Goal: Task Accomplishment & Management: Use online tool/utility

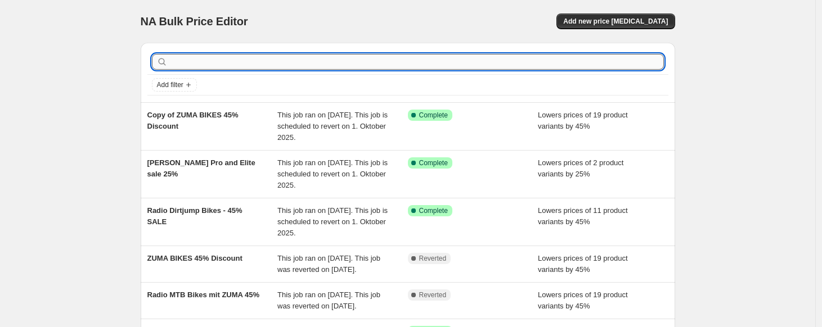
click at [240, 66] on input "text" at bounding box center [417, 62] width 494 height 16
type input "T"
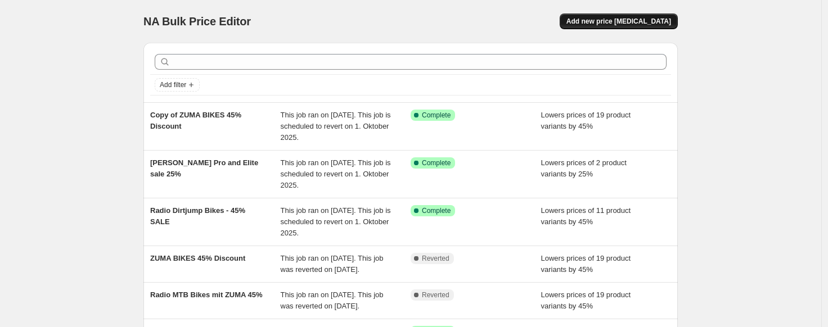
click at [633, 19] on span "Add new price [MEDICAL_DATA]" at bounding box center [618, 21] width 105 height 9
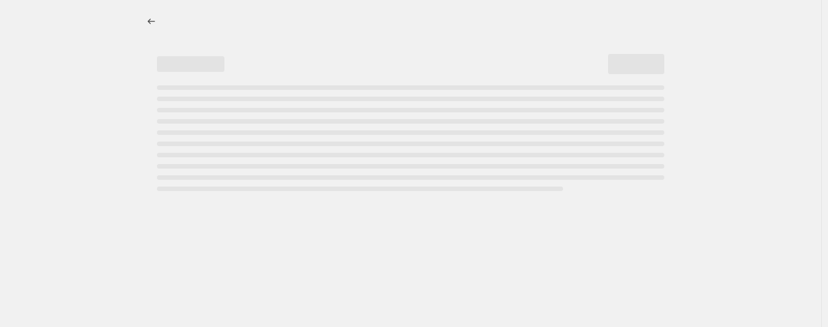
select select "percentage"
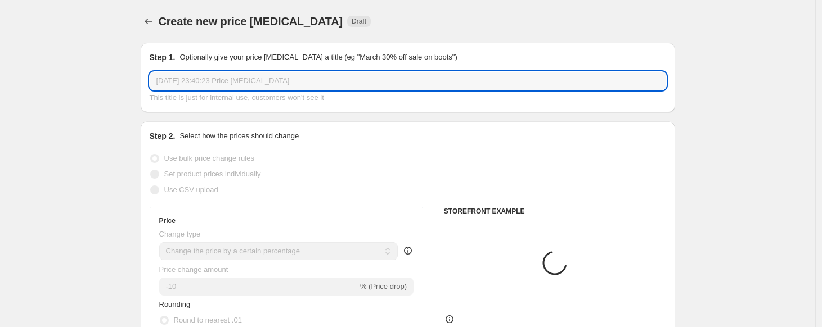
click at [264, 78] on input "[DATE] 23:40:23 Price [MEDICAL_DATA]" at bounding box center [408, 81] width 516 height 18
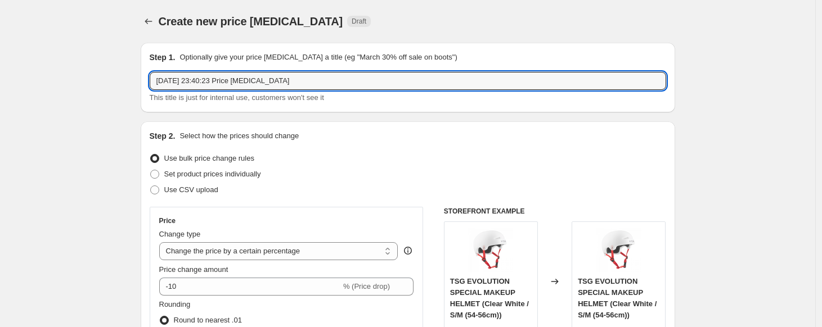
drag, startPoint x: 314, startPoint y: 87, endPoint x: 129, endPoint y: 75, distance: 185.9
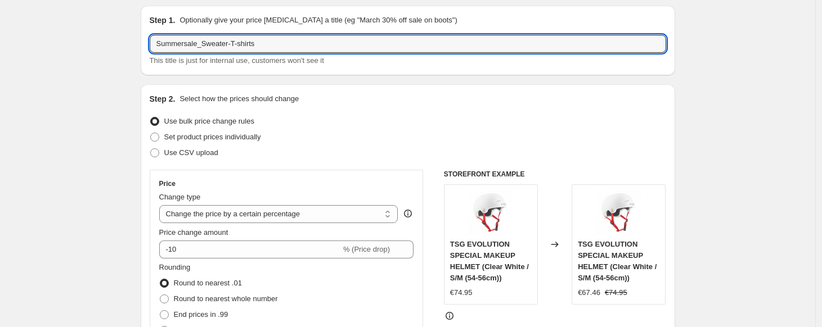
scroll to position [66, 0]
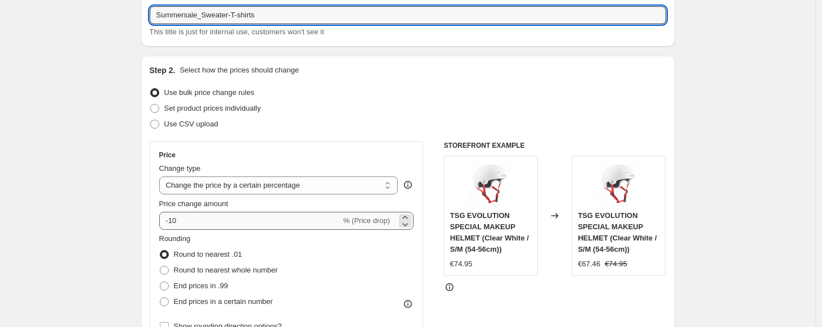
type input "Summersale_Sweater-T-shirts"
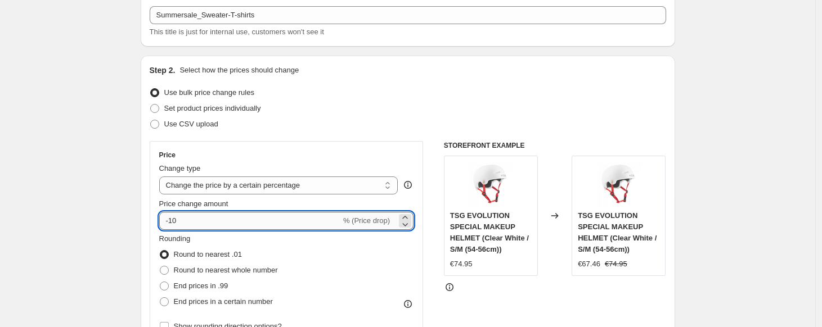
drag, startPoint x: 204, startPoint y: 222, endPoint x: 175, endPoint y: 222, distance: 29.2
click at [174, 221] on input "-10" at bounding box center [250, 221] width 182 height 18
type input "-1"
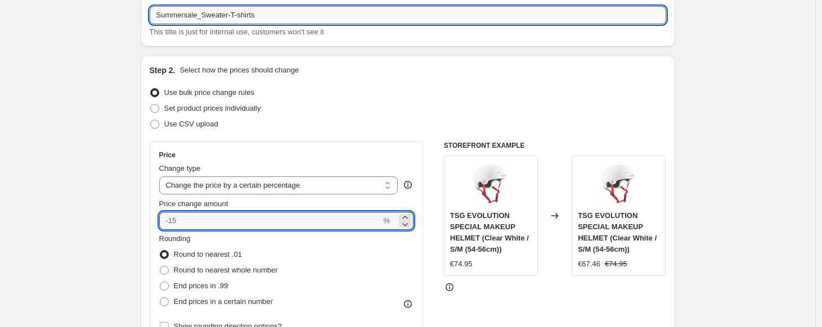
type input "0"
click at [319, 17] on input "Summersale_Sweater-T-shirts" at bounding box center [408, 15] width 516 height 18
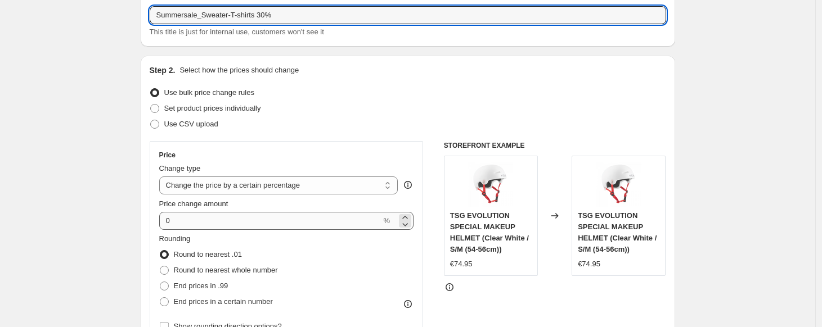
type input "Summersale_Sweater-T-shirts 30%"
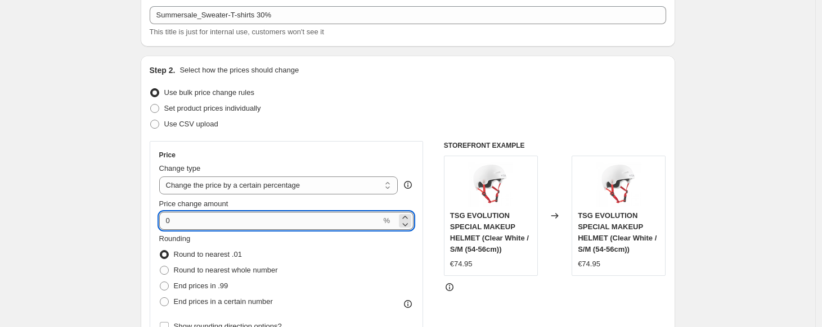
click at [260, 228] on input "0" at bounding box center [270, 221] width 222 height 18
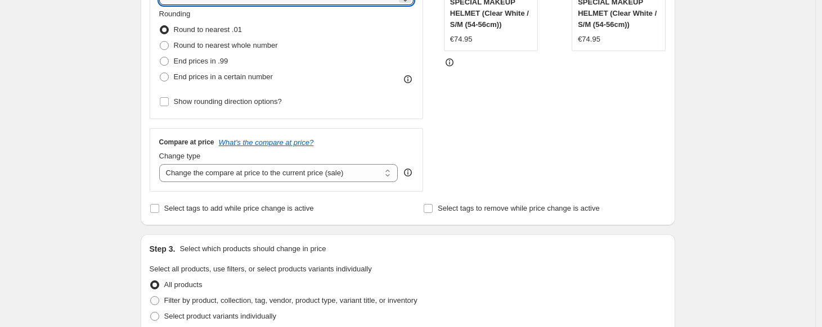
scroll to position [294, 0]
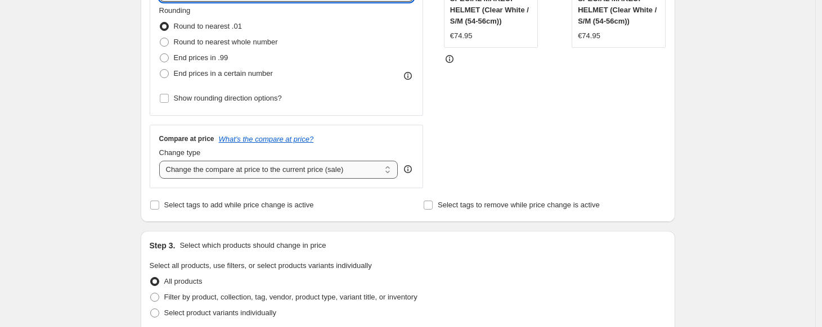
type input "35"
click at [268, 171] on select "Change the compare at price to the current price (sale) Change the compare at p…" at bounding box center [278, 170] width 239 height 18
select select "no_change"
click at [162, 161] on select "Change the compare at price to the current price (sale) Change the compare at p…" at bounding box center [278, 170] width 239 height 18
click at [159, 203] on input "Select tags to add while price change is active" at bounding box center [154, 205] width 9 height 9
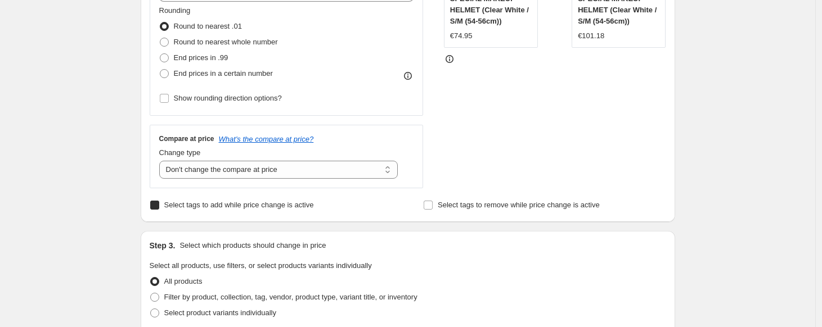
checkbox input "true"
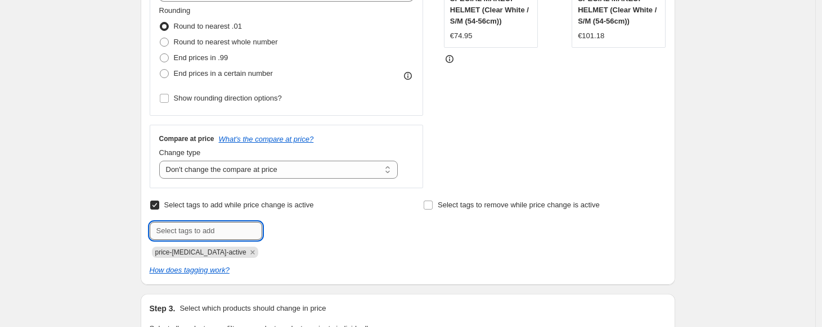
click at [204, 228] on input "text" at bounding box center [206, 231] width 112 height 18
type input "sale"
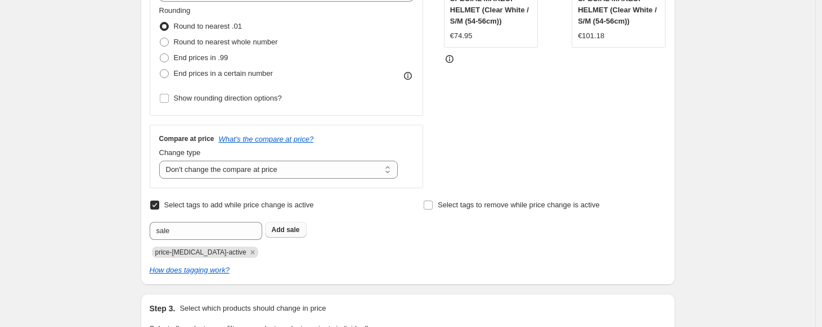
click at [304, 231] on button "Add sale" at bounding box center [286, 230] width 42 height 16
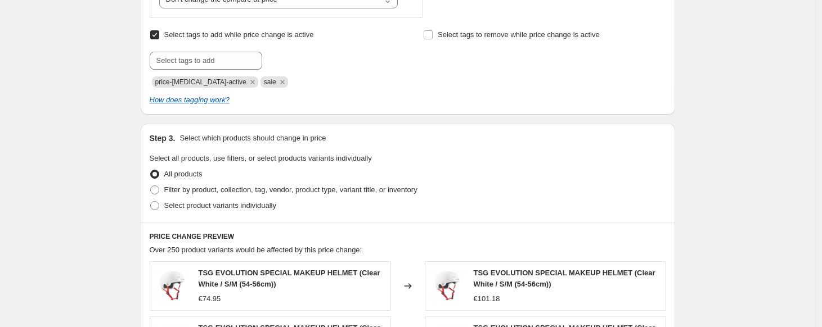
scroll to position [480, 0]
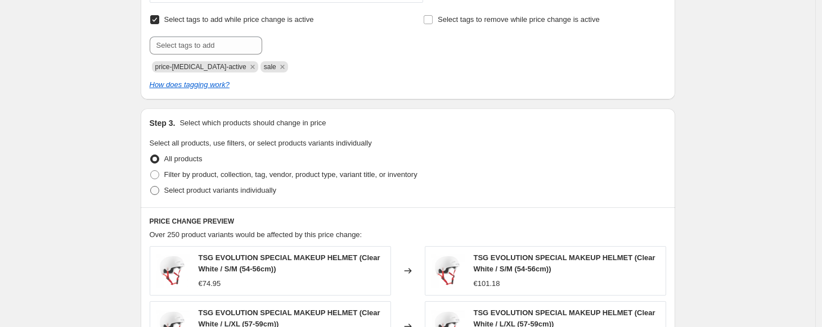
click at [159, 192] on span at bounding box center [154, 190] width 9 height 9
click at [151, 187] on input "Select product variants individually" at bounding box center [150, 186] width 1 height 1
radio input "true"
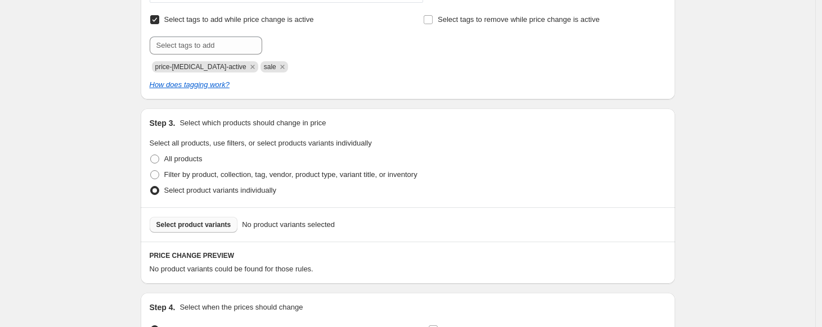
click at [205, 223] on span "Select product variants" at bounding box center [193, 224] width 75 height 9
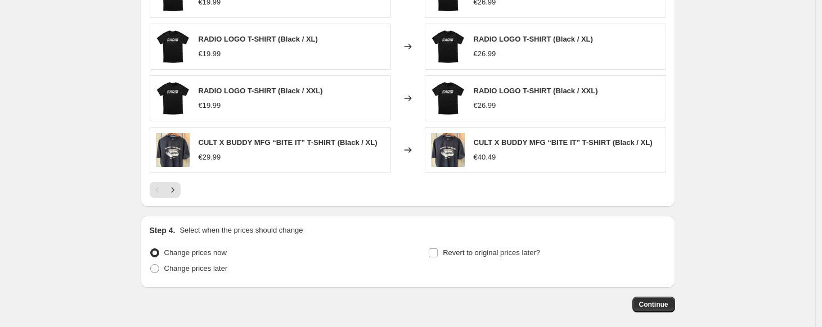
scroll to position [894, 0]
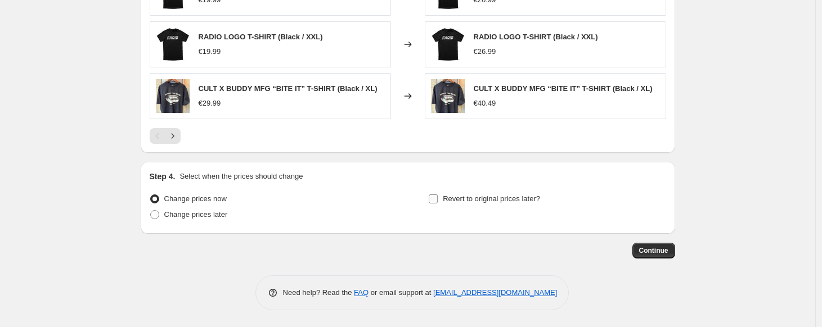
click at [436, 199] on input "Revert to original prices later?" at bounding box center [433, 199] width 9 height 9
checkbox input "true"
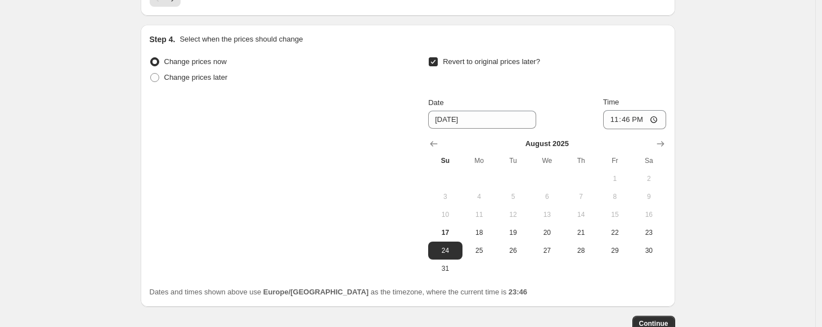
scroll to position [1034, 0]
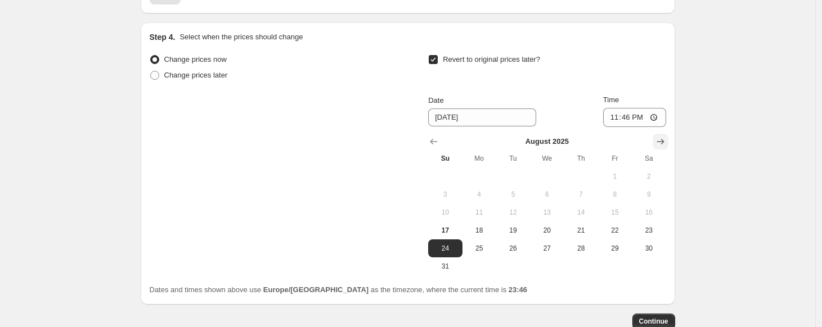
click at [660, 143] on icon "Show next month, September 2025" at bounding box center [660, 141] width 11 height 11
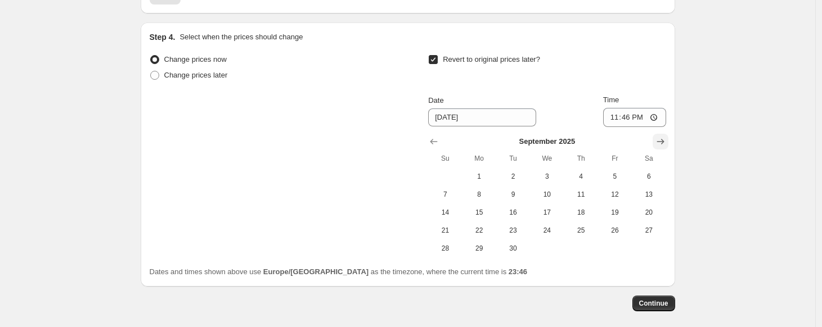
click at [660, 145] on icon "Show next month, October 2025" at bounding box center [660, 141] width 11 height 11
click at [554, 182] on button "1" at bounding box center [547, 177] width 34 height 18
type input "[DATE]"
click at [366, 194] on div "Change prices now Change prices later Revert to original prices later? Date [DA…" at bounding box center [408, 155] width 516 height 206
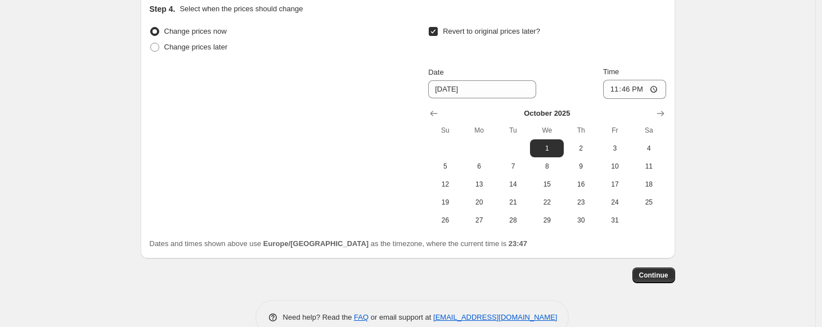
scroll to position [1086, 0]
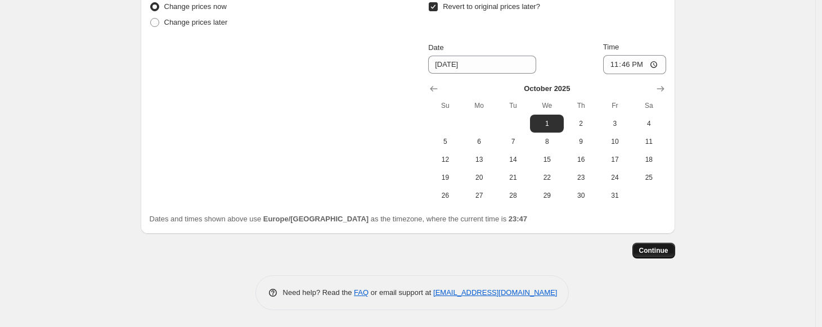
click at [655, 249] on span "Continue" at bounding box center [653, 250] width 29 height 9
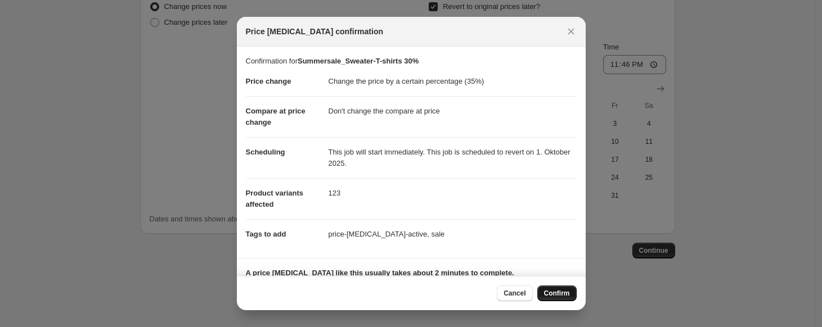
click at [553, 287] on button "Confirm" at bounding box center [556, 294] width 39 height 16
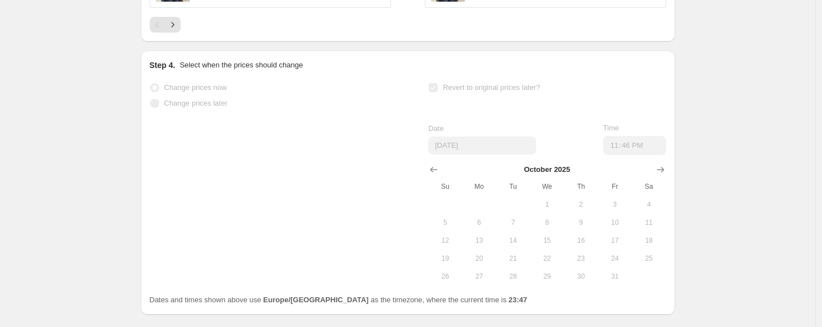
scroll to position [1116, 0]
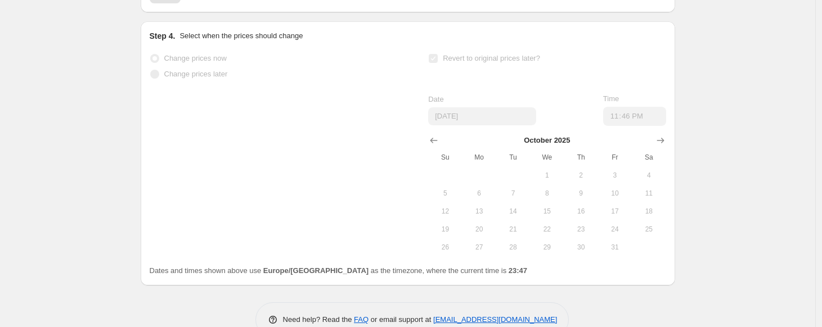
select select "percentage"
select select "no_change"
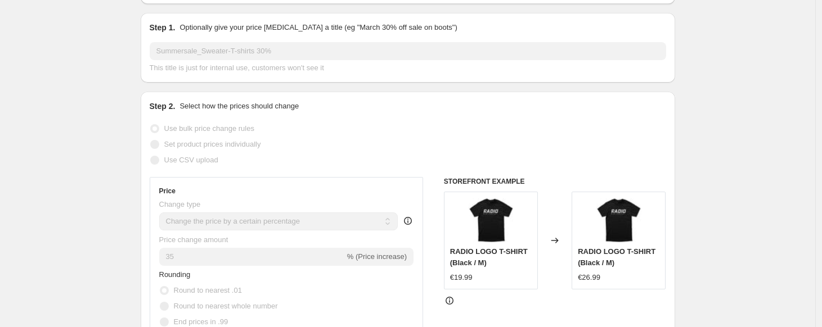
scroll to position [0, 0]
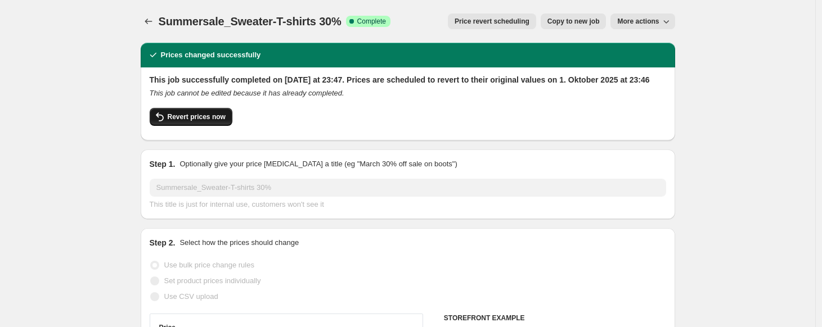
click at [200, 126] on button "Revert prices now" at bounding box center [191, 117] width 83 height 18
checkbox input "false"
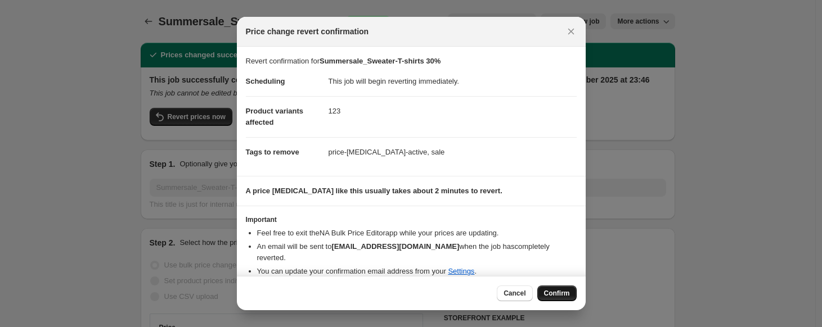
click at [557, 290] on span "Confirm" at bounding box center [557, 293] width 26 height 9
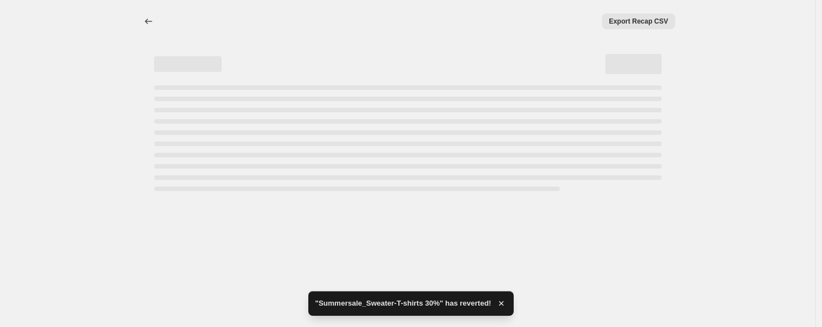
select select "percentage"
select select "no_change"
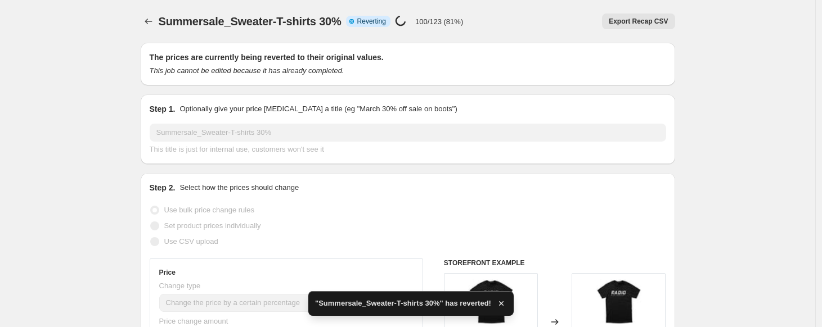
checkbox input "true"
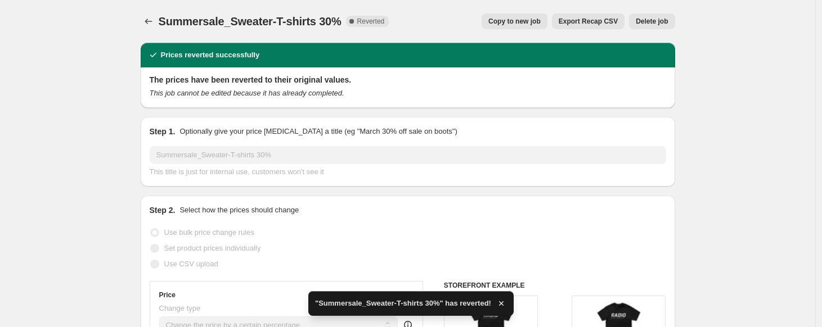
click at [530, 24] on span "Copy to new job" at bounding box center [514, 21] width 52 height 9
select select "percentage"
select select "no_change"
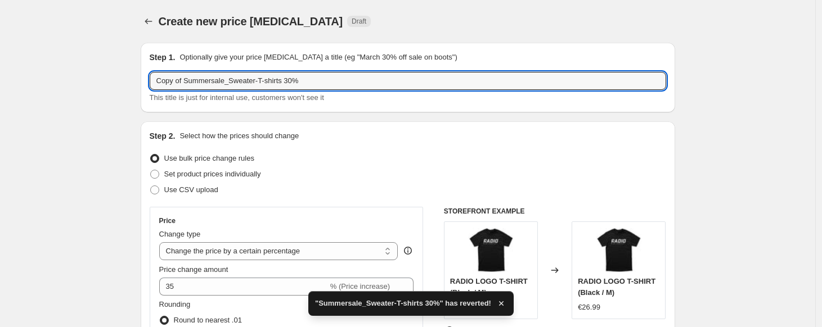
drag, startPoint x: 188, startPoint y: 80, endPoint x: 147, endPoint y: 82, distance: 40.5
click at [147, 82] on div "Step 1. Optionally give your price [MEDICAL_DATA] a title (eg "March 30% off sa…" at bounding box center [408, 78] width 534 height 70
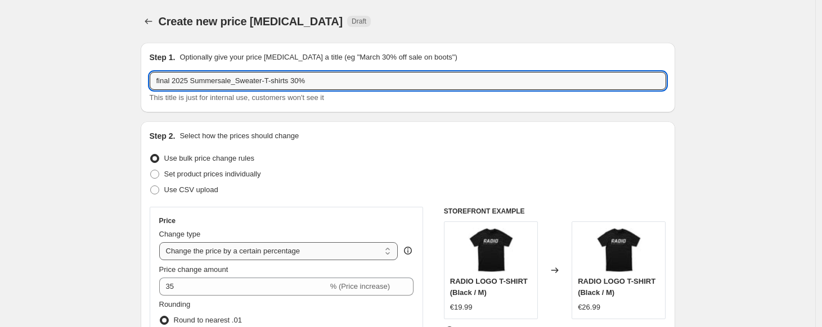
type input "final 2025 Summersale_Sweater-T-shirts 30%"
click at [224, 255] on select "Change the price to a certain amount Change the price by a certain amount Chang…" at bounding box center [278, 251] width 239 height 18
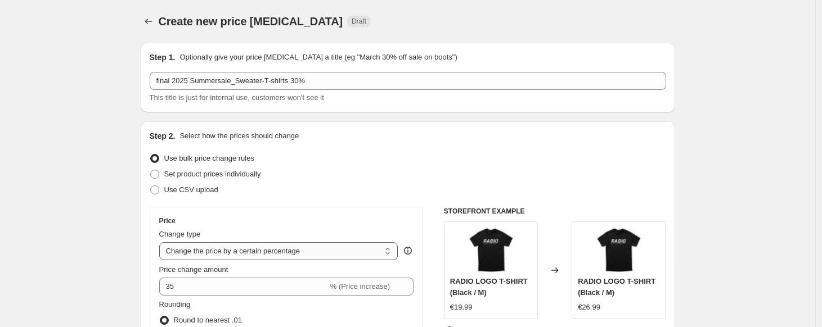
click at [162, 242] on select "Change the price to a certain amount Change the price by a certain amount Chang…" at bounding box center [278, 251] width 239 height 18
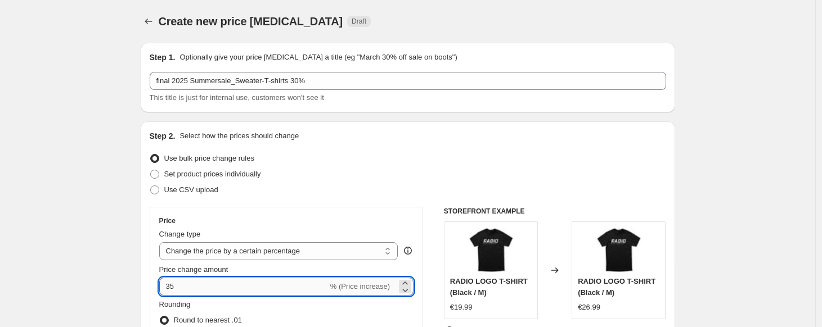
click at [170, 291] on input "35" at bounding box center [243, 287] width 169 height 18
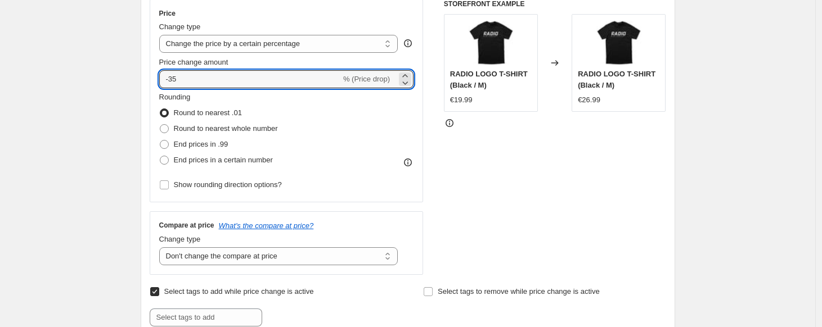
scroll to position [214, 0]
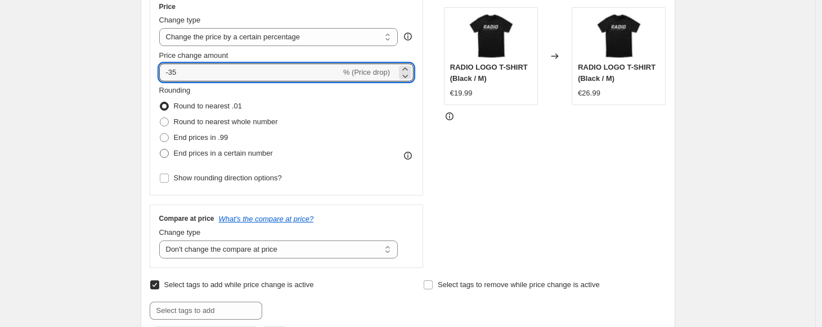
type input "-35"
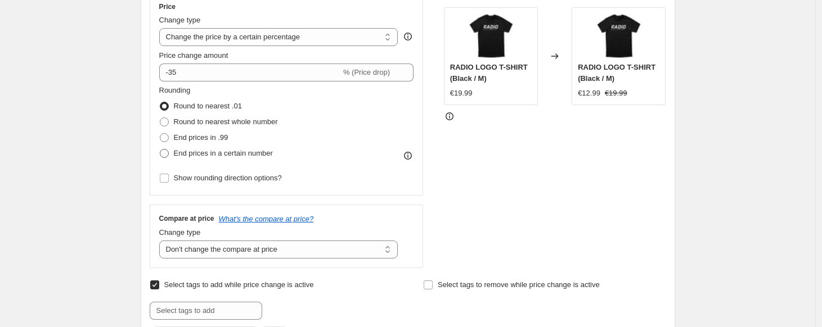
click at [169, 155] on span at bounding box center [164, 153] width 9 height 9
click at [160, 150] on input "End prices in a certain number" at bounding box center [160, 149] width 1 height 1
radio input "true"
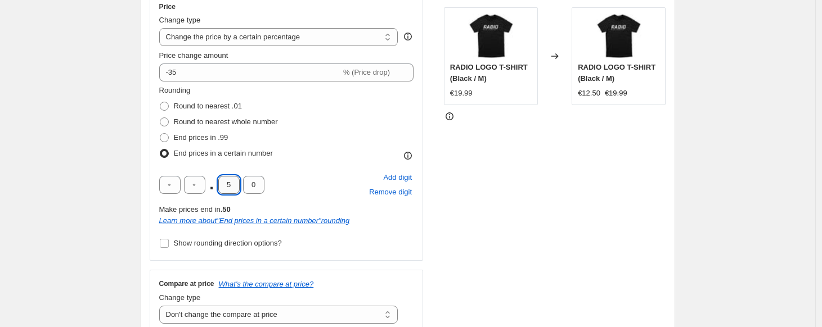
click at [233, 192] on input "5" at bounding box center [228, 185] width 21 height 18
type input "9"
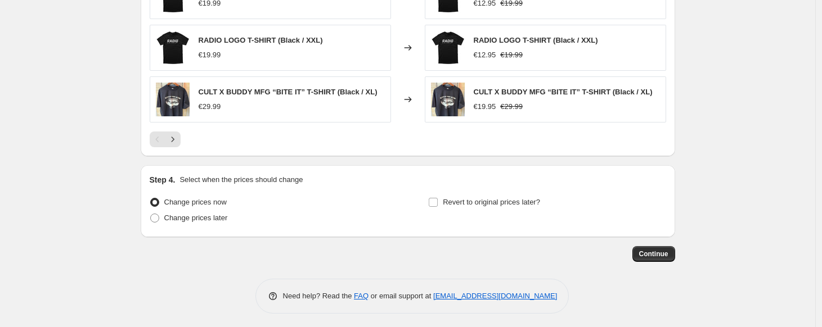
scroll to position [959, 0]
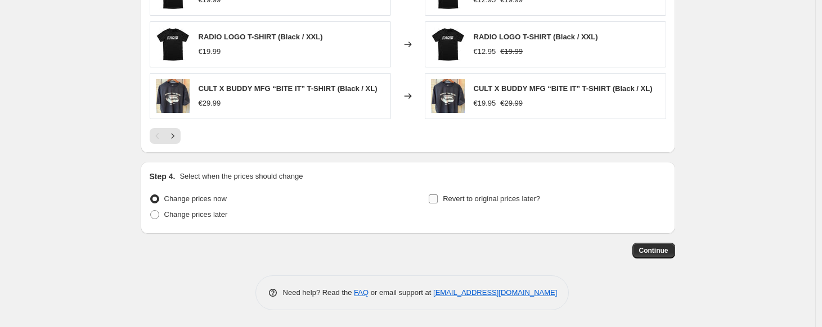
type input "5"
click at [436, 199] on input "Revert to original prices later?" at bounding box center [433, 199] width 9 height 9
checkbox input "true"
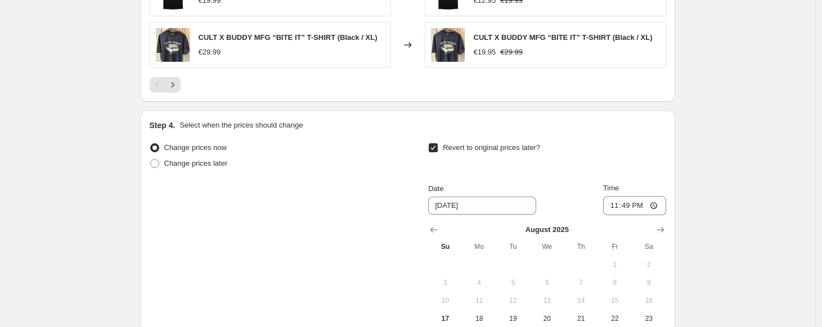
scroll to position [1026, 0]
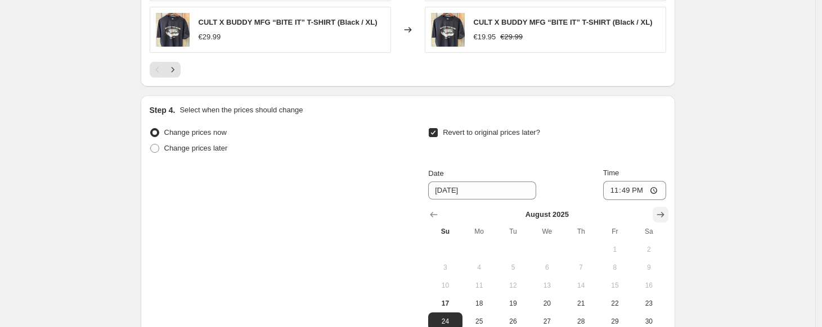
click at [660, 211] on icon "Show next month, September 2025" at bounding box center [660, 214] width 11 height 11
click at [659, 211] on icon "Show next month, October 2025" at bounding box center [660, 214] width 11 height 11
click at [551, 246] on span "1" at bounding box center [546, 249] width 25 height 9
type input "[DATE]"
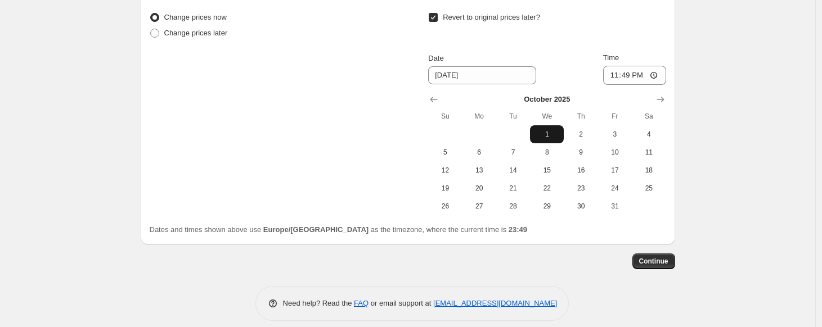
scroll to position [1152, 0]
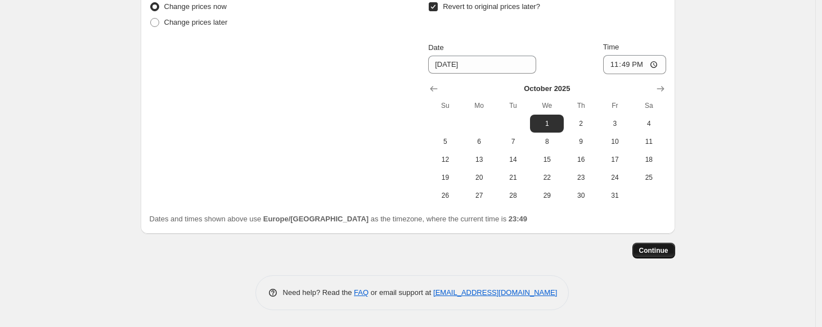
click at [650, 247] on span "Continue" at bounding box center [653, 250] width 29 height 9
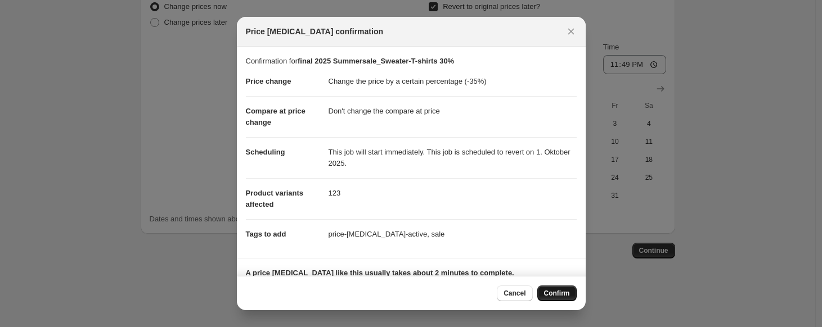
click at [553, 289] on span "Confirm" at bounding box center [557, 293] width 26 height 9
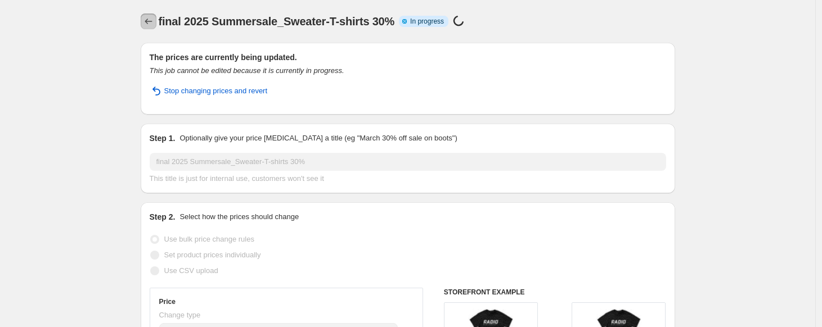
click at [149, 27] on button "Price change jobs" at bounding box center [149, 21] width 16 height 16
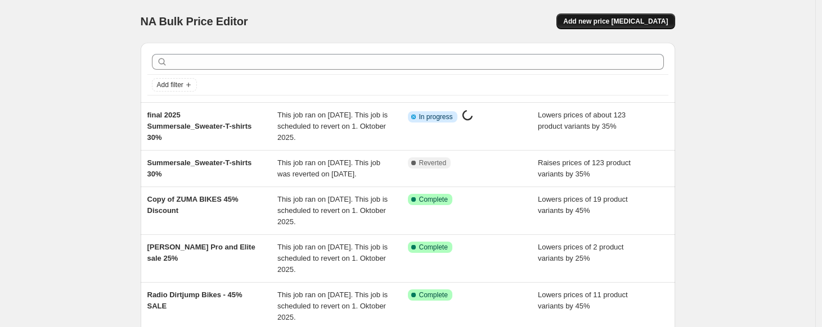
click at [596, 24] on span "Add new price [MEDICAL_DATA]" at bounding box center [615, 21] width 105 height 9
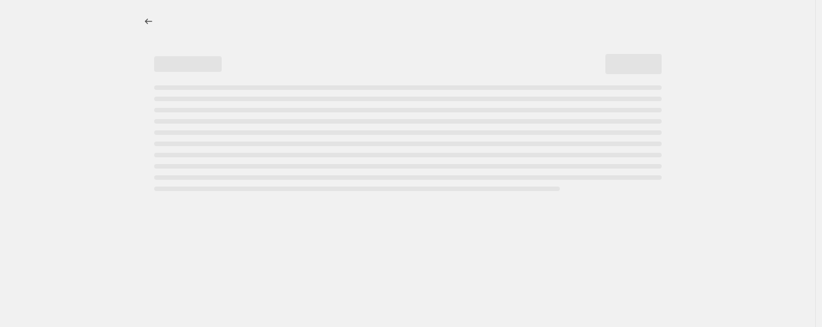
select select "percentage"
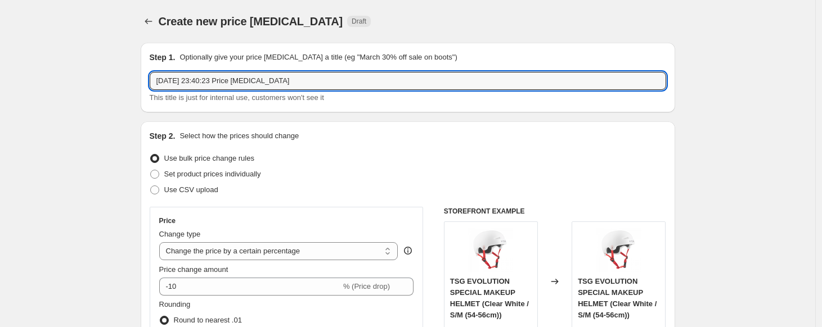
drag, startPoint x: 308, startPoint y: 83, endPoint x: -2, endPoint y: 1, distance: 320.5
click at [0, 1] on html "Home Settings Plans Skip to content Create new price [MEDICAL_DATA]. This page …" at bounding box center [411, 163] width 822 height 327
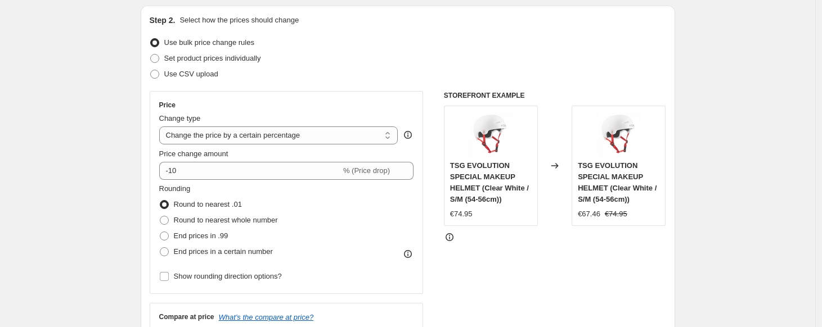
scroll to position [117, 0]
type input "Wethepeople Clothing Summer Sale 20%"
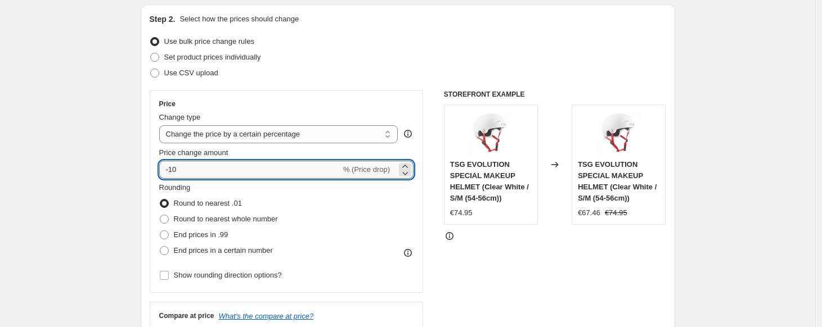
click at [188, 165] on input "-10" at bounding box center [250, 170] width 182 height 18
type input "-1"
type input "-20"
click at [167, 249] on span at bounding box center [164, 250] width 9 height 9
click at [160, 247] on input "End prices in a certain number" at bounding box center [160, 246] width 1 height 1
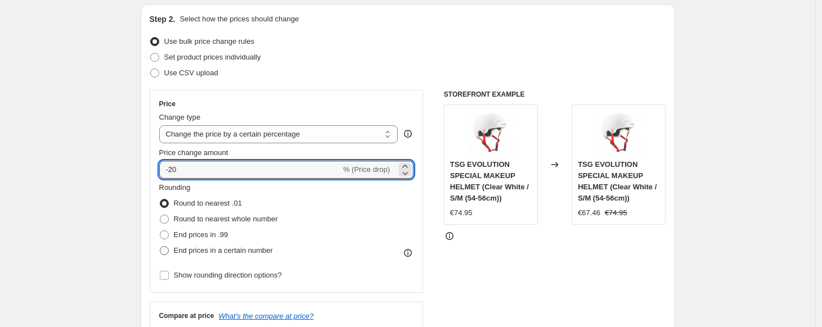
radio input "true"
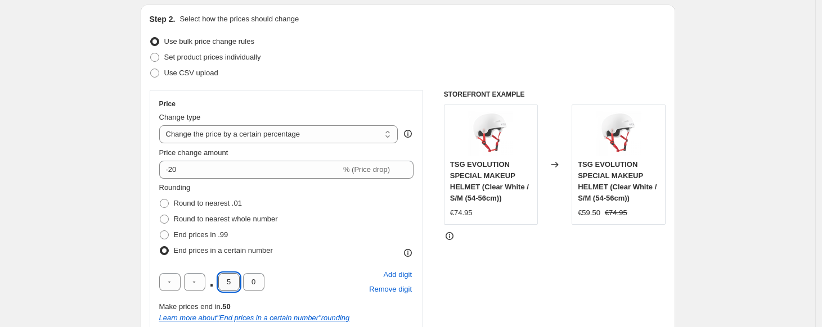
drag, startPoint x: 234, startPoint y: 283, endPoint x: 228, endPoint y: 283, distance: 6.2
click at [228, 283] on input "5" at bounding box center [228, 282] width 21 height 18
type input "9"
drag, startPoint x: 263, startPoint y: 278, endPoint x: 250, endPoint y: 280, distance: 12.5
click at [250, 279] on input "0" at bounding box center [253, 282] width 21 height 18
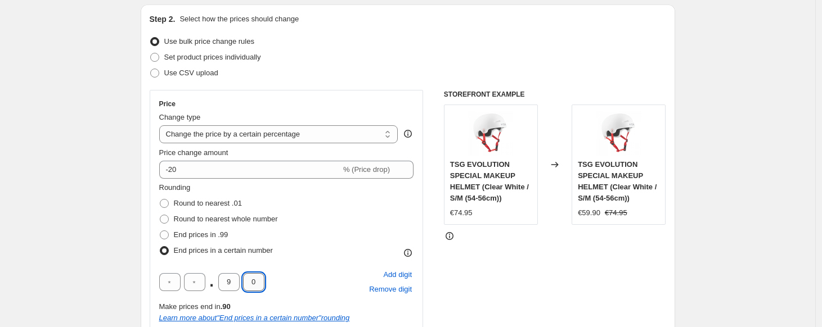
type input "5"
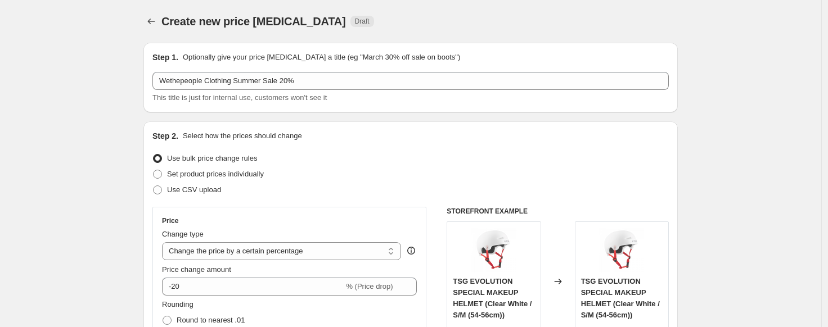
select select "percentage"
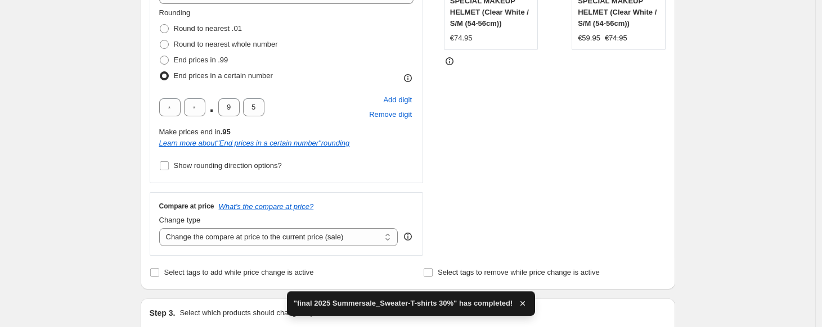
scroll to position [296, 0]
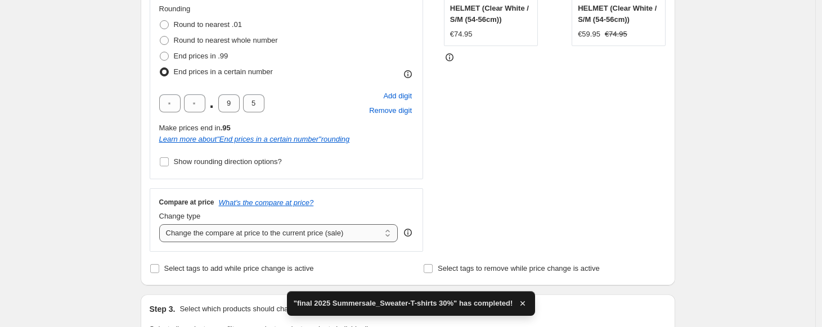
click at [250, 227] on select "Change the compare at price to the current price (sale) Change the compare at p…" at bounding box center [278, 233] width 239 height 18
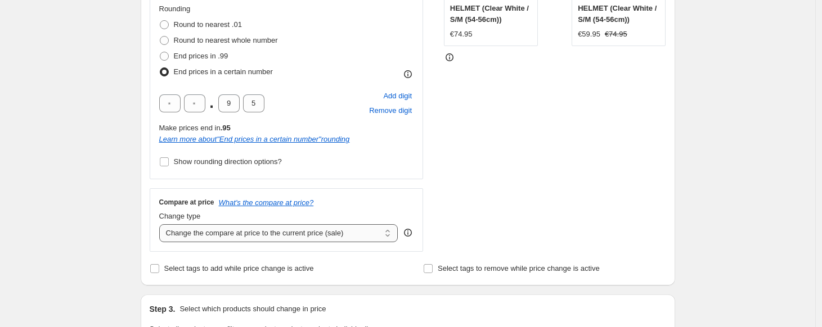
select select "no_change"
click at [162, 224] on select "Change the compare at price to the current price (sale) Change the compare at p…" at bounding box center [278, 233] width 239 height 18
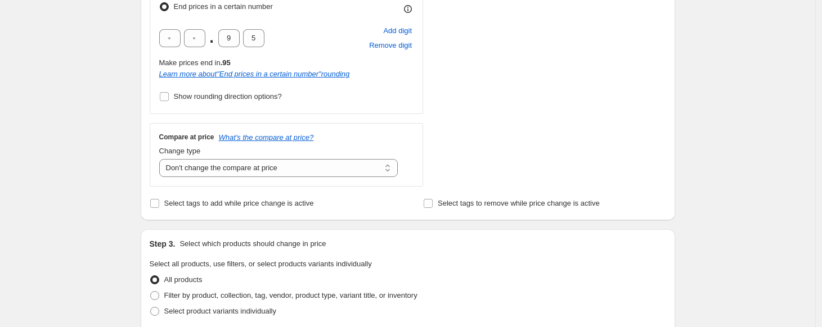
scroll to position [367, 0]
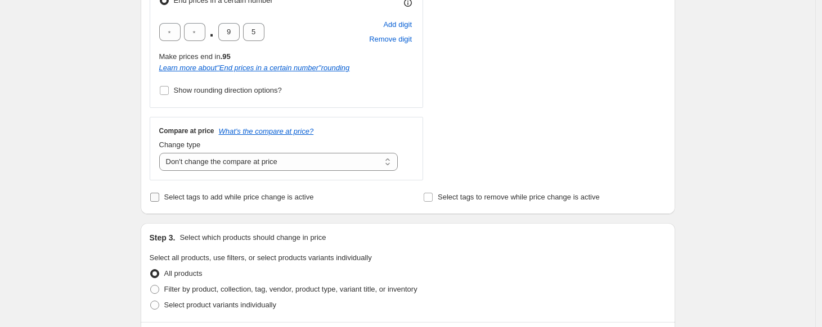
click at [156, 198] on input "Select tags to add while price change is active" at bounding box center [154, 197] width 9 height 9
checkbox input "true"
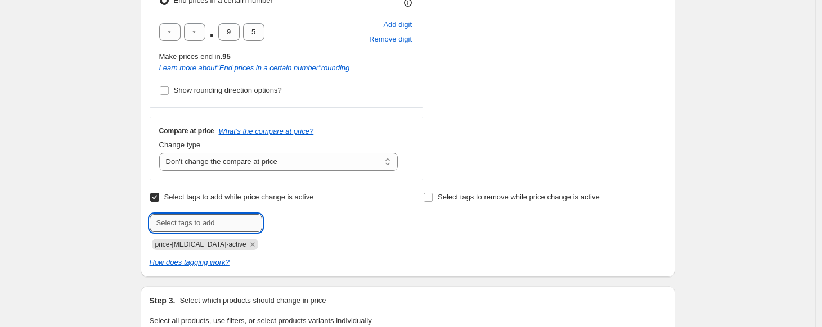
click at [217, 228] on input "text" at bounding box center [206, 223] width 112 height 18
type input "sale"
click at [288, 220] on span "Add sale" at bounding box center [286, 222] width 28 height 9
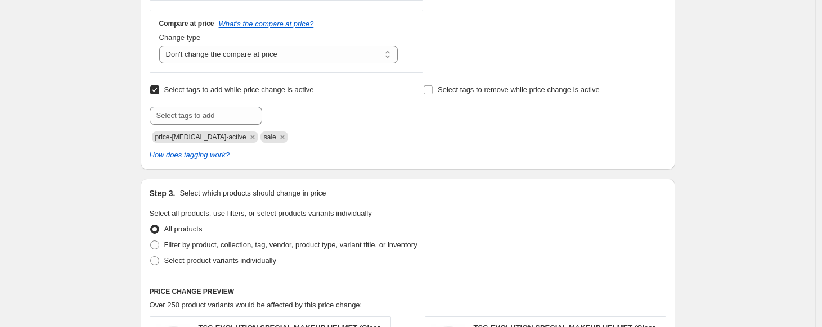
scroll to position [477, 0]
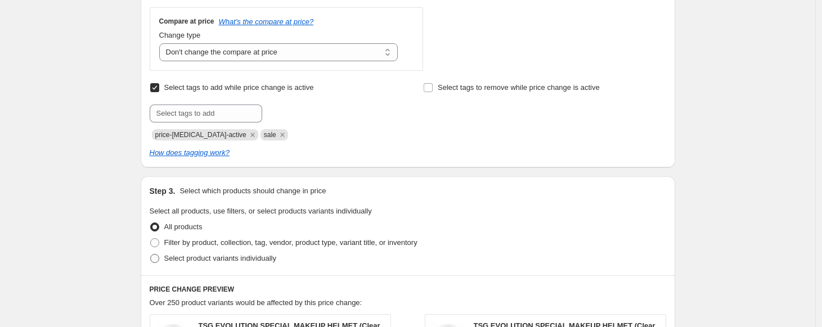
click at [165, 256] on label "Select product variants individually" at bounding box center [213, 259] width 127 height 16
click at [151, 255] on input "Select product variants individually" at bounding box center [150, 254] width 1 height 1
radio input "true"
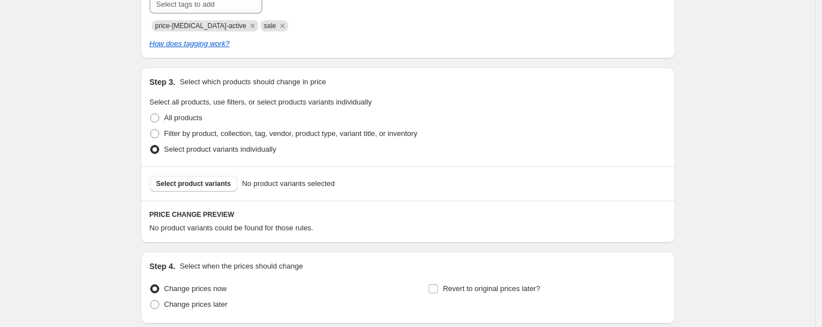
scroll to position [589, 0]
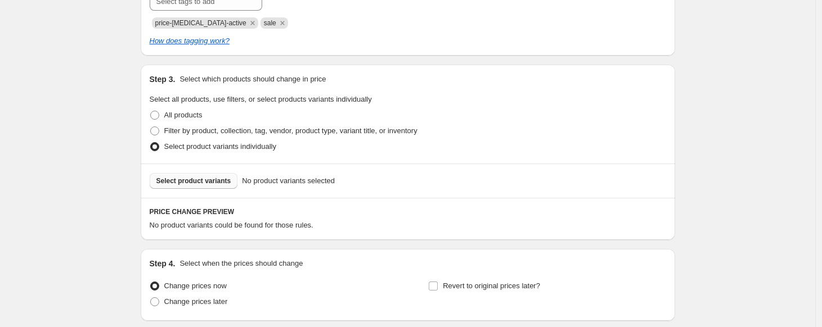
click at [214, 181] on span "Select product variants" at bounding box center [193, 181] width 75 height 9
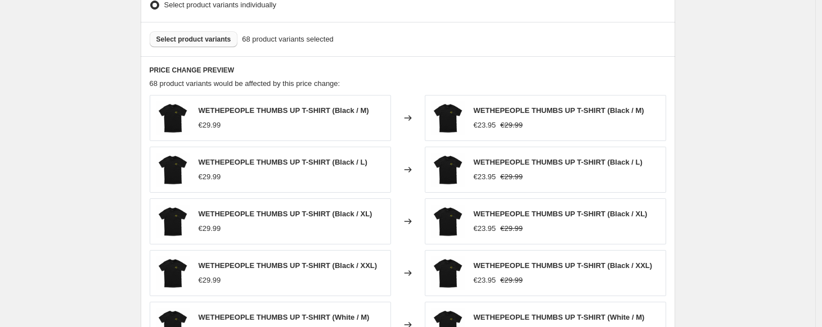
scroll to position [959, 0]
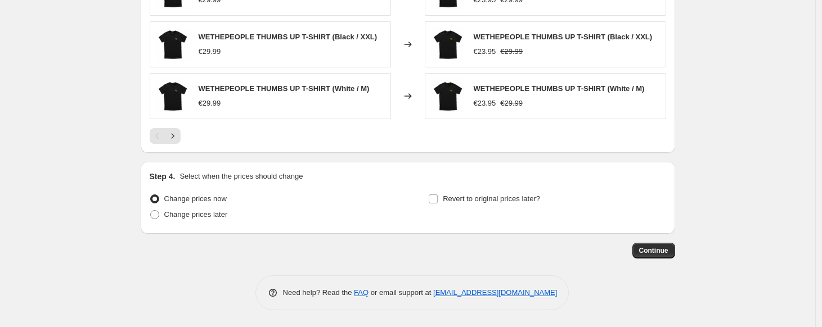
click at [436, 196] on input "Revert to original prices later?" at bounding box center [433, 199] width 9 height 9
checkbox input "true"
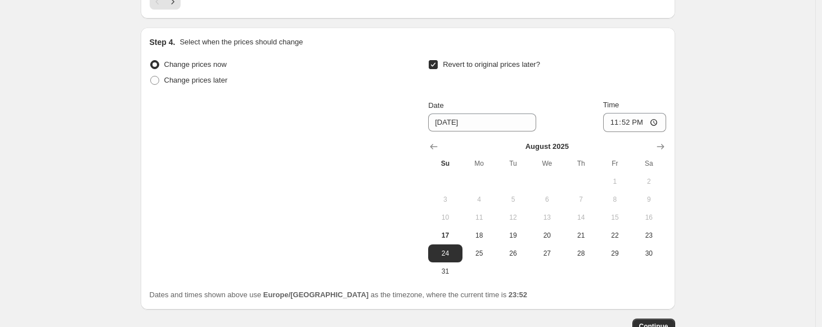
scroll to position [1116, 0]
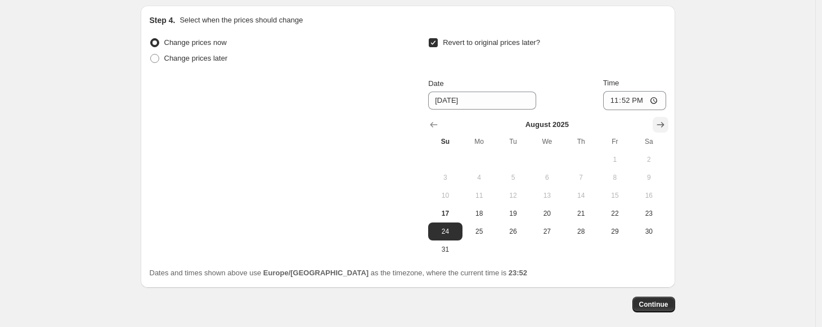
click at [664, 130] on icon "Show next month, September 2025" at bounding box center [660, 124] width 11 height 11
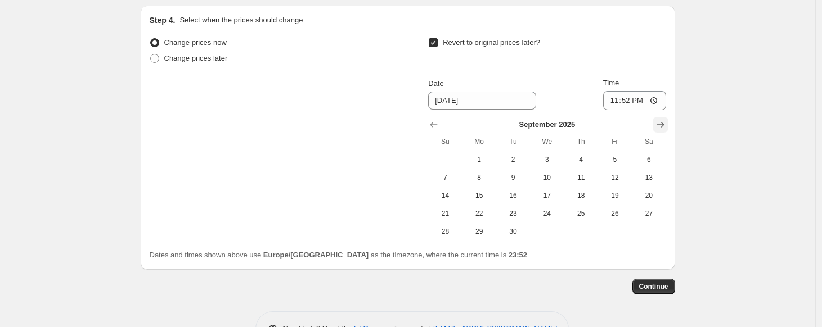
click at [664, 129] on icon "Show next month, October 2025" at bounding box center [660, 124] width 11 height 11
click at [554, 160] on span "1" at bounding box center [546, 159] width 25 height 9
type input "[DATE]"
click at [653, 286] on span "Continue" at bounding box center [653, 286] width 29 height 9
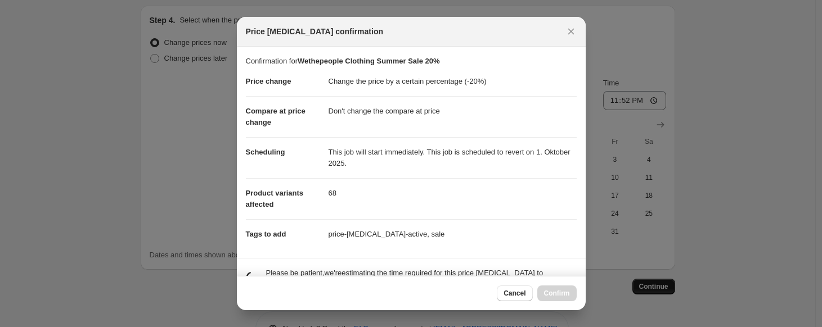
scroll to position [0, 0]
click at [555, 297] on span "Confirm" at bounding box center [557, 293] width 26 height 9
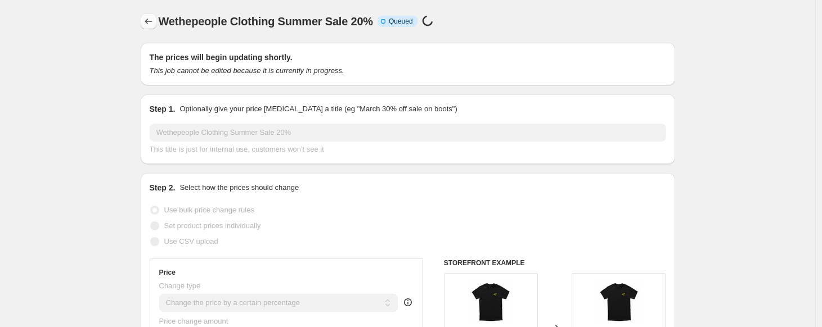
click at [152, 21] on icon "Price change jobs" at bounding box center [148, 21] width 11 height 11
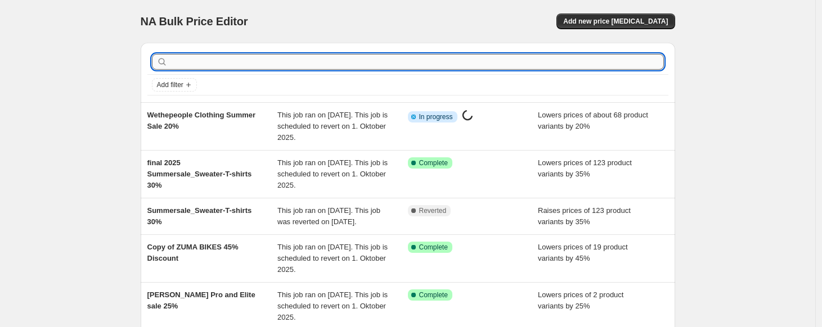
click at [243, 62] on input "text" at bounding box center [417, 62] width 494 height 16
type input "socken"
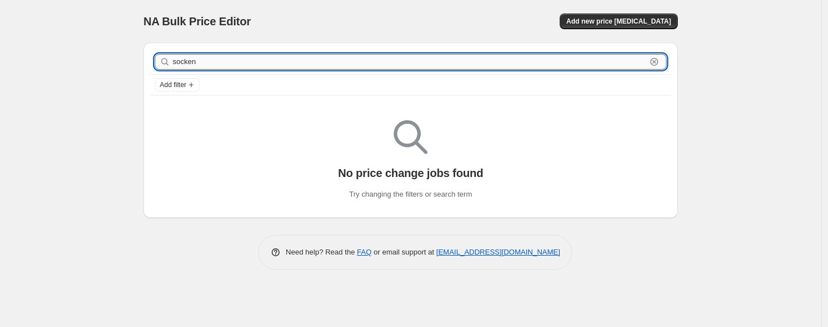
click at [211, 55] on input "socken" at bounding box center [409, 62] width 473 height 16
click at [588, 24] on span "Add new price [MEDICAL_DATA]" at bounding box center [618, 21] width 105 height 9
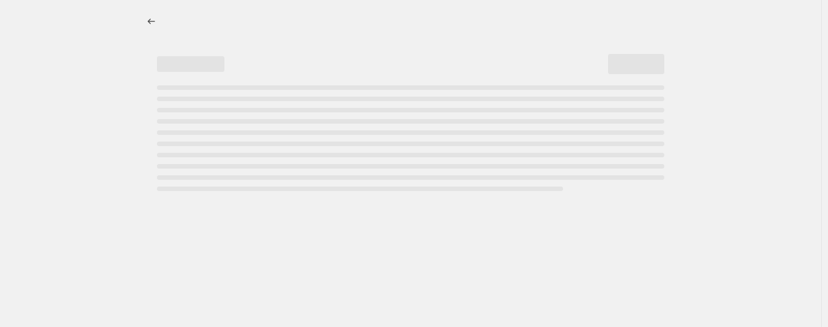
select select "percentage"
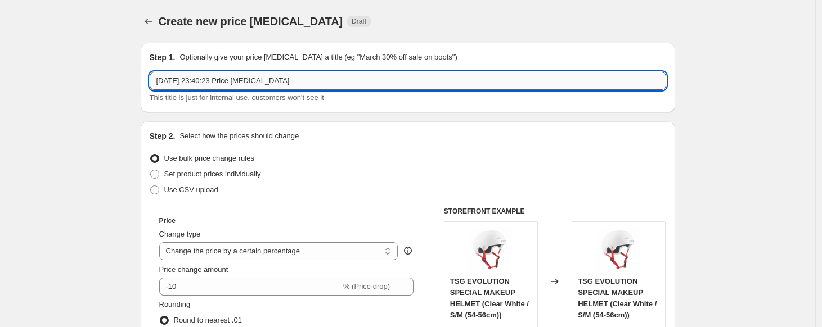
click at [236, 73] on input "[DATE] 23:40:23 Price [MEDICAL_DATA]" at bounding box center [408, 81] width 516 height 18
type input "2025 Socke[DATE] 23:40:23 Price [MEDICAL_DATA]"
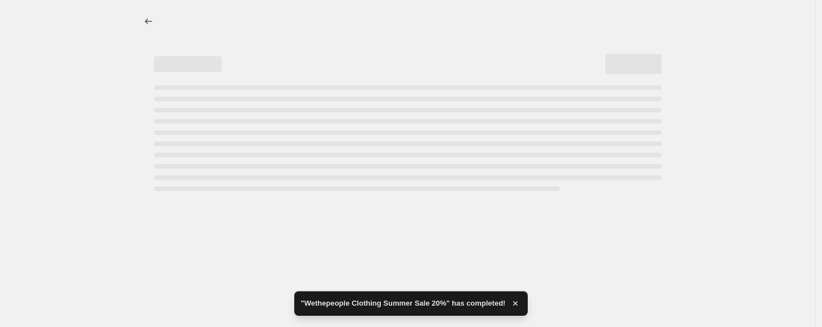
select select "percentage"
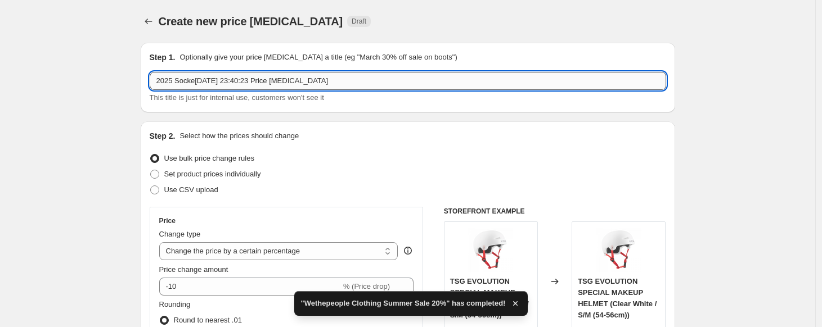
drag, startPoint x: 349, startPoint y: 82, endPoint x: 221, endPoint y: 78, distance: 127.7
click at [223, 80] on input "2025 Socke[DATE] 23:40:23 Price [MEDICAL_DATA]" at bounding box center [408, 81] width 516 height 18
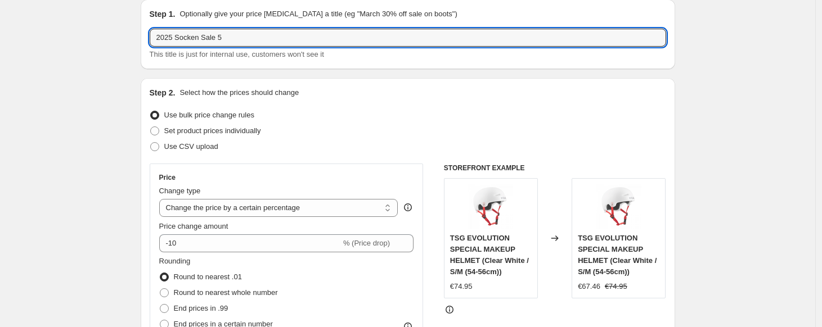
scroll to position [46, 0]
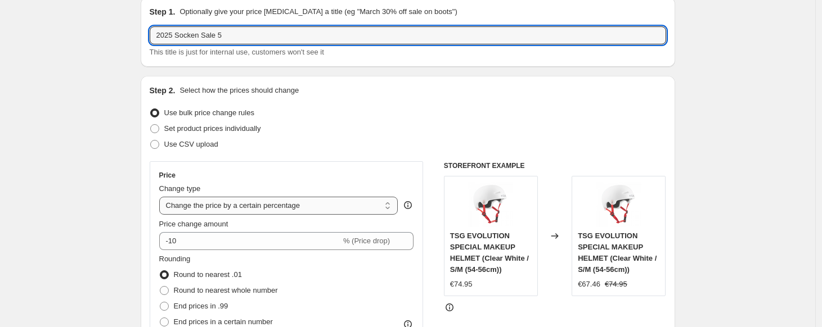
type input "2025 Socken Sale 5"
click at [204, 208] on select "Change the price to a certain amount Change the price by a certain amount Chang…" at bounding box center [278, 206] width 239 height 18
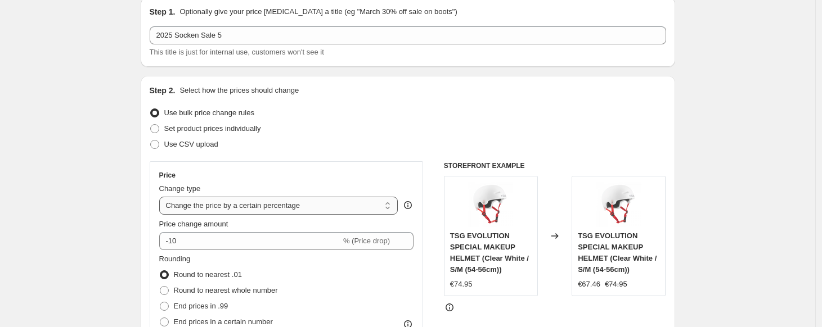
select select "by"
click at [162, 197] on select "Change the price to a certain amount Change the price by a certain amount Chang…" at bounding box center [278, 206] width 239 height 18
type input "-10.00"
click at [216, 209] on select "Change the price to a certain amount Change the price by a certain amount Chang…" at bounding box center [278, 206] width 239 height 18
select select "to"
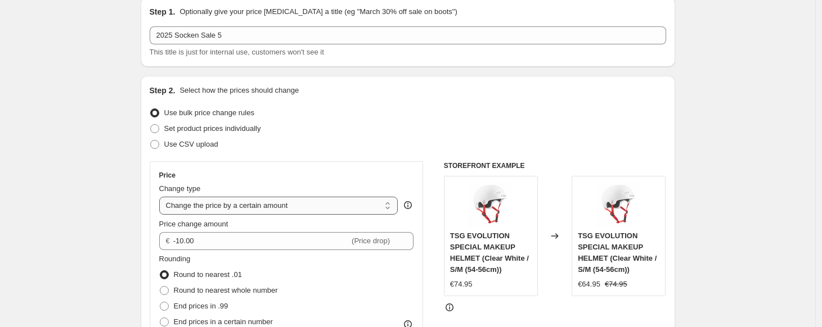
click at [162, 197] on select "Change the price to a certain amount Change the price by a certain amount Chang…" at bounding box center [278, 206] width 239 height 18
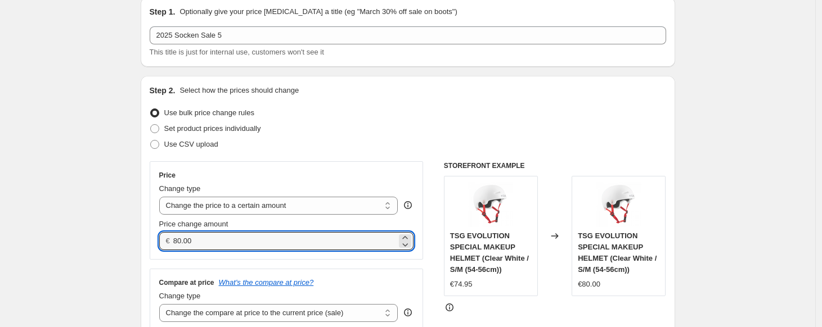
drag, startPoint x: 206, startPoint y: 237, endPoint x: 169, endPoint y: 236, distance: 36.6
click at [169, 236] on div "€ 80.00" at bounding box center [286, 241] width 255 height 18
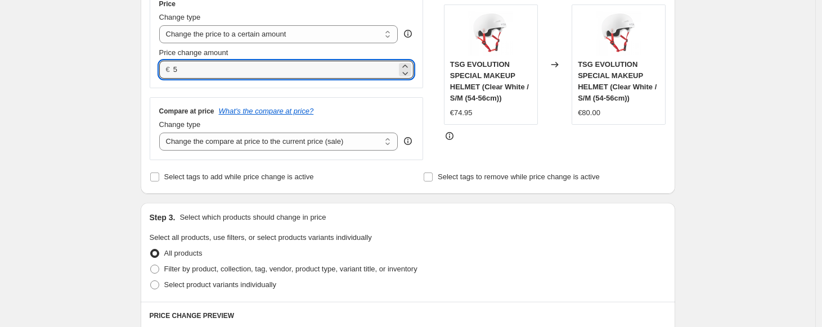
scroll to position [232, 0]
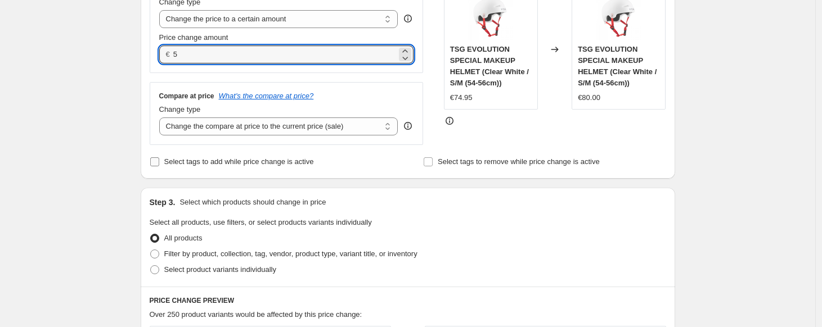
type input "5.00"
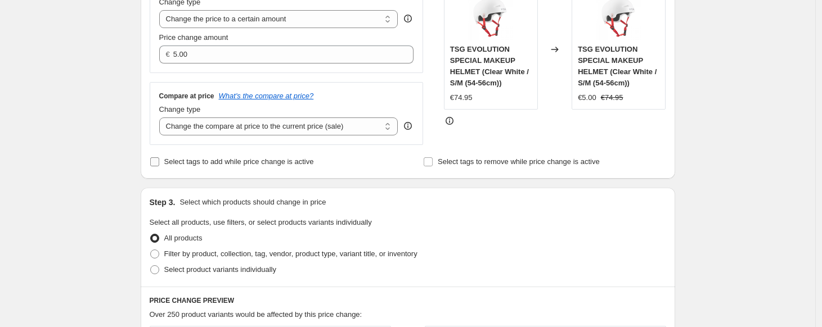
click at [157, 160] on input "Select tags to add while price change is active" at bounding box center [154, 161] width 9 height 9
checkbox input "true"
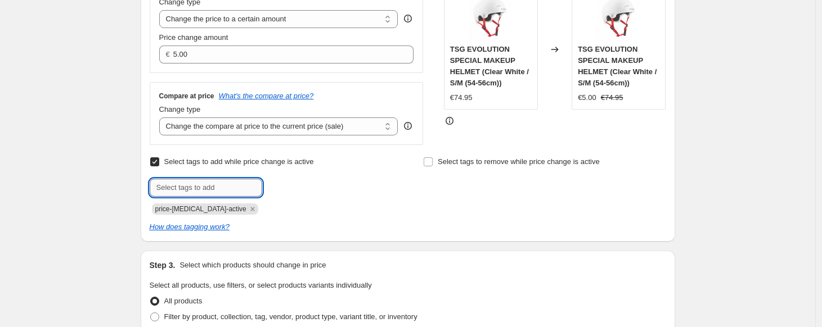
click at [190, 184] on input "text" at bounding box center [206, 188] width 112 height 18
type input "sale"
click at [285, 187] on b "Add" at bounding box center [278, 187] width 13 height 8
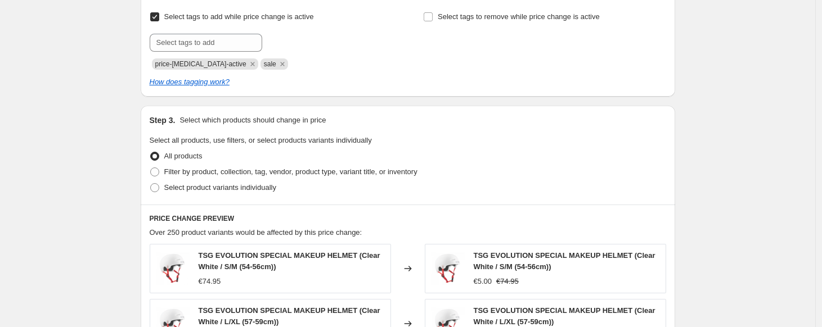
scroll to position [382, 0]
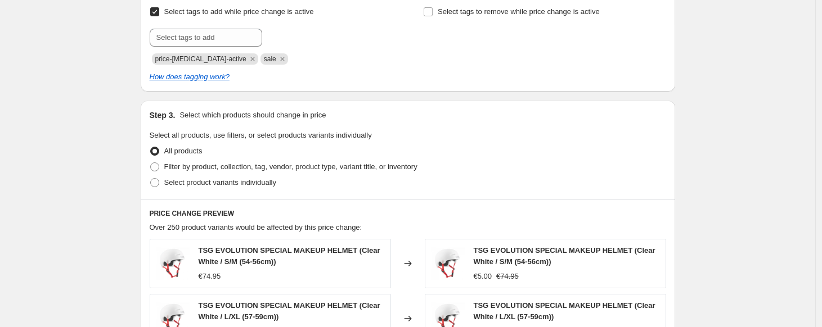
click at [151, 182] on div "Step 3. Select which products should change in price Select all products, use f…" at bounding box center [408, 150] width 534 height 99
click at [152, 182] on span at bounding box center [155, 183] width 10 height 10
click at [151, 179] on input "Select product variants individually" at bounding box center [150, 178] width 1 height 1
radio input "true"
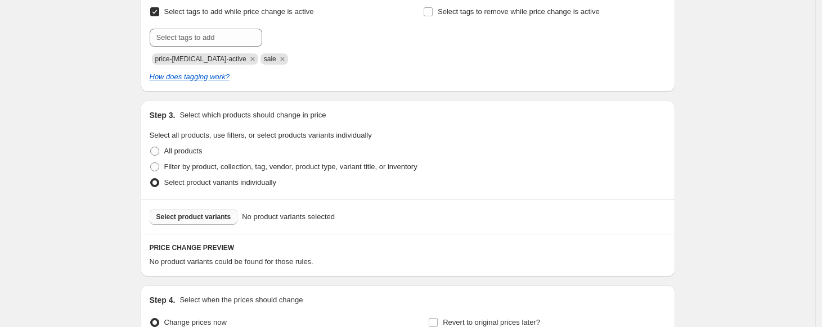
click at [201, 214] on span "Select product variants" at bounding box center [193, 217] width 75 height 9
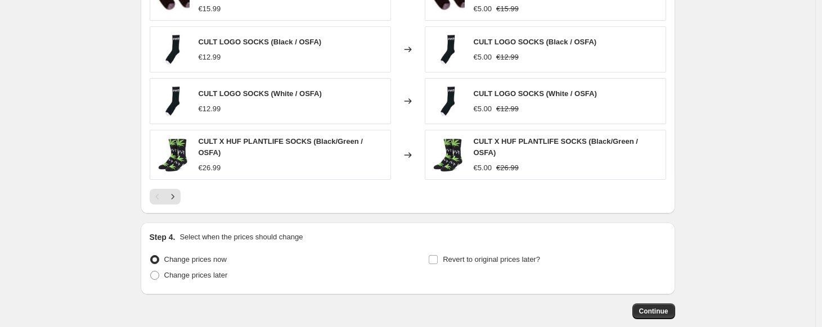
scroll to position [748, 0]
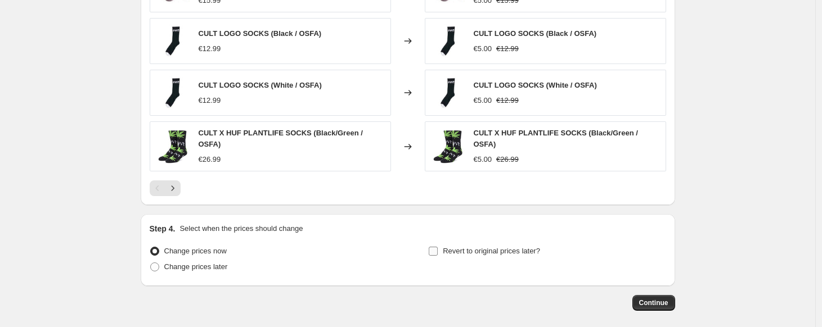
click at [437, 252] on input "Revert to original prices later?" at bounding box center [433, 251] width 9 height 9
checkbox input "true"
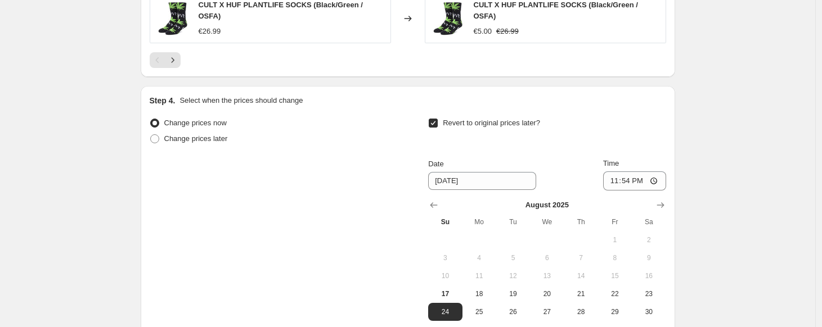
scroll to position [877, 0]
click at [659, 205] on icon "Show next month, September 2025" at bounding box center [660, 204] width 11 height 11
click at [659, 205] on icon "Show next month, October 2025" at bounding box center [660, 204] width 11 height 11
click at [552, 244] on button "1" at bounding box center [547, 240] width 34 height 18
type input "[DATE]"
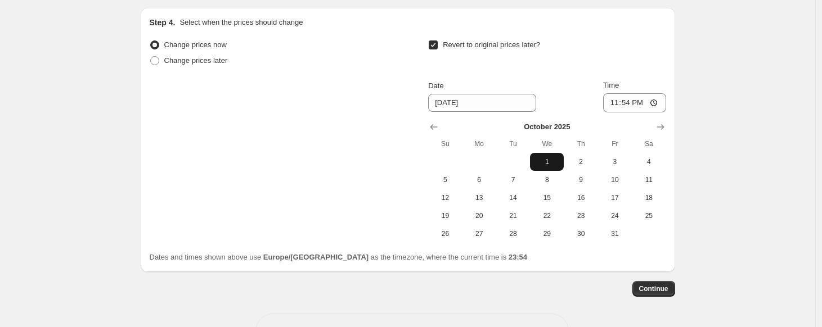
scroll to position [993, 0]
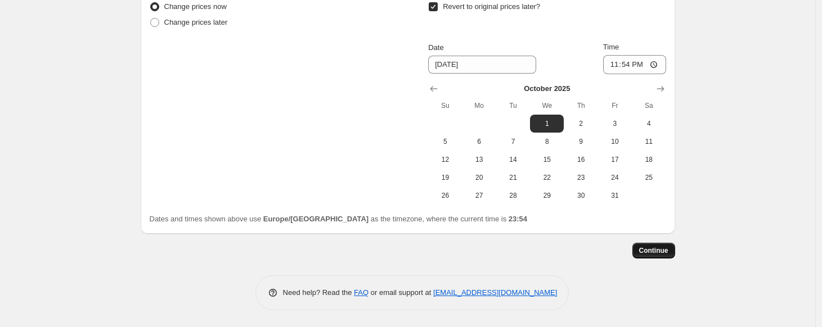
click at [658, 254] on span "Continue" at bounding box center [653, 250] width 29 height 9
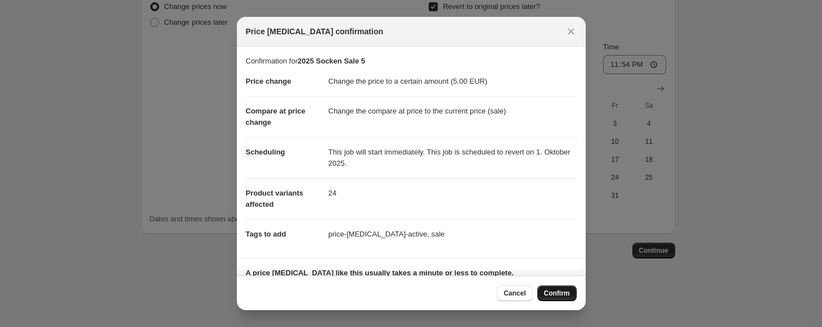
click at [551, 294] on span "Confirm" at bounding box center [557, 293] width 26 height 9
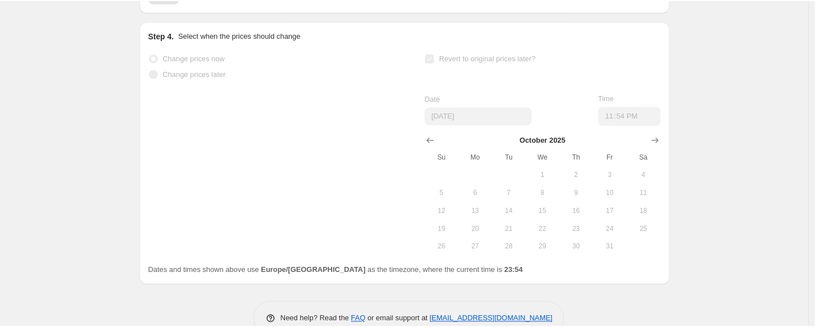
scroll to position [1022, 0]
